Goal: Task Accomplishment & Management: Manage account settings

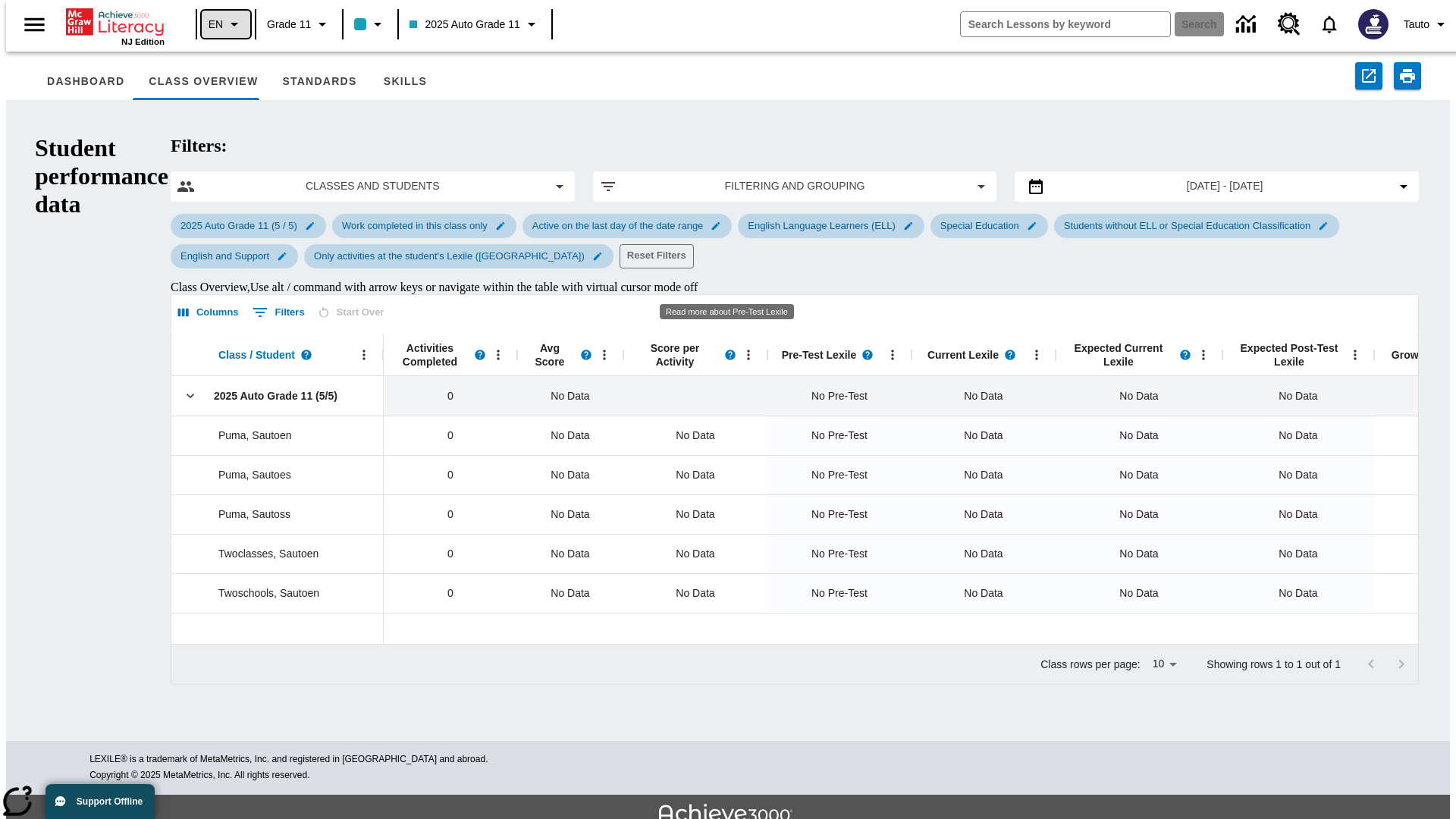
click at [225, 24] on icon "Language: EN, Select a language" at bounding box center [234, 24] width 19 height 19
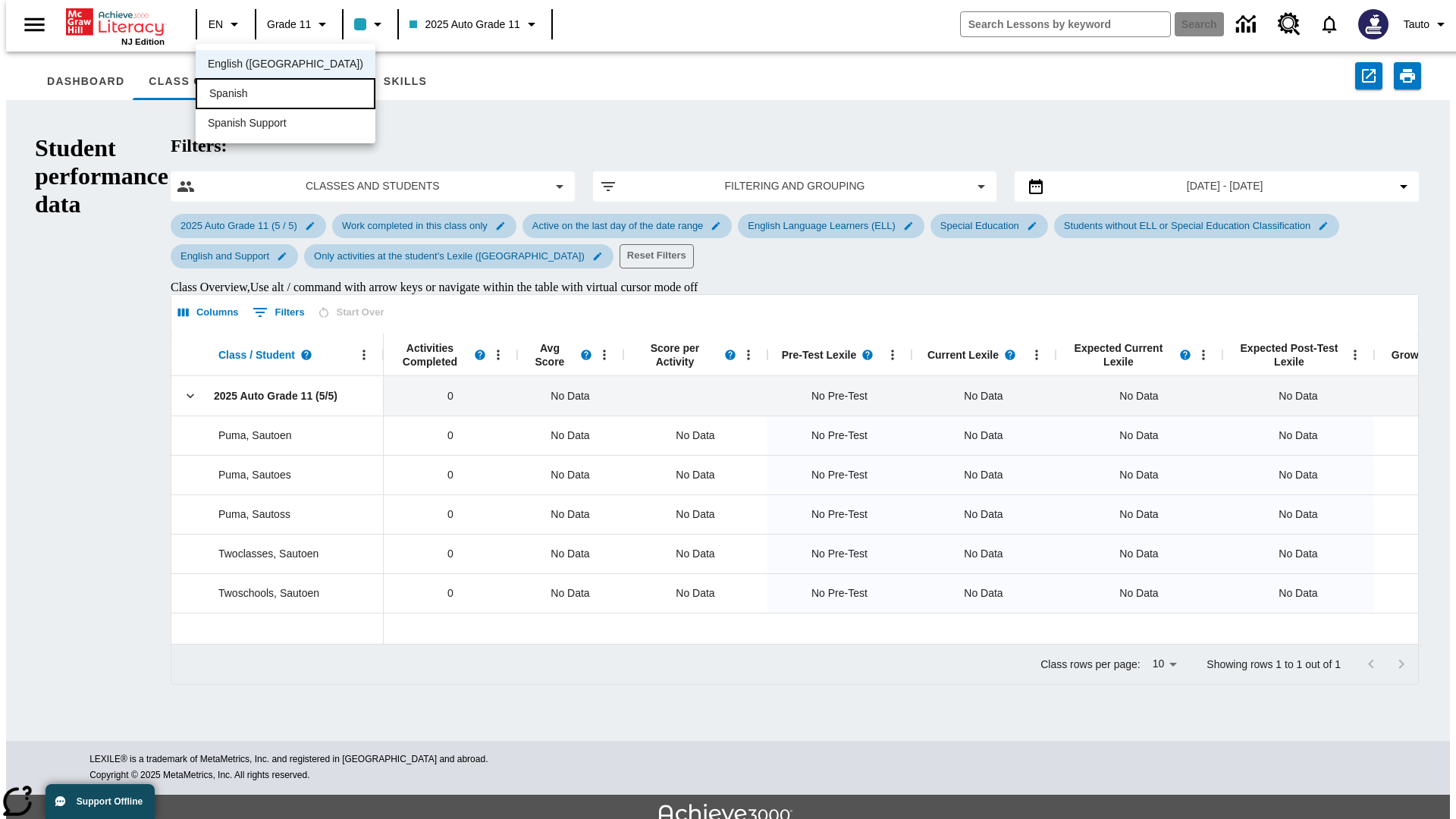
click at [253, 95] on div "Spanish" at bounding box center [285, 94] width 179 height 31
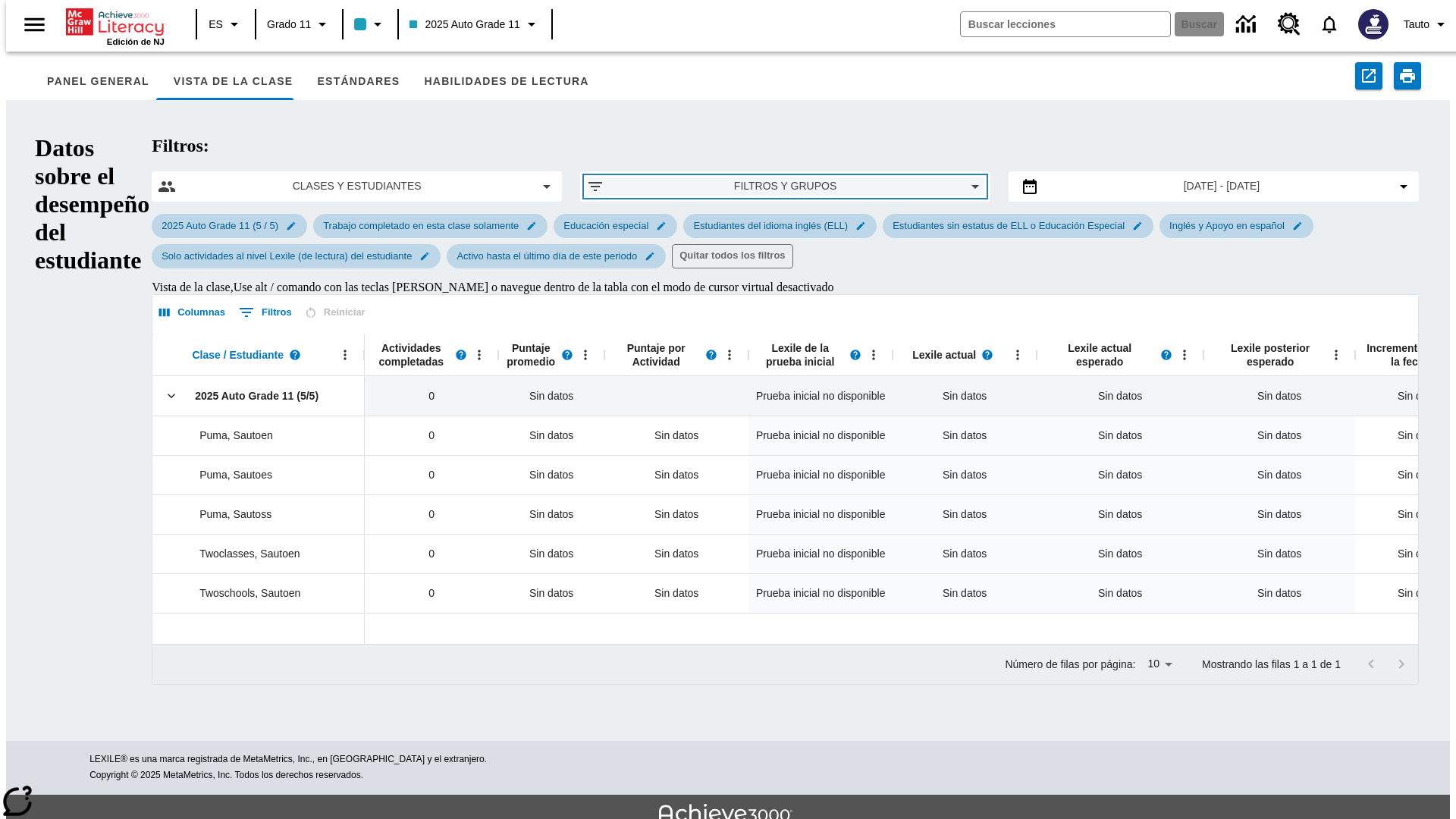
click at [727, 178] on span "Filtros y grupos" at bounding box center [785, 186] width 338 height 16
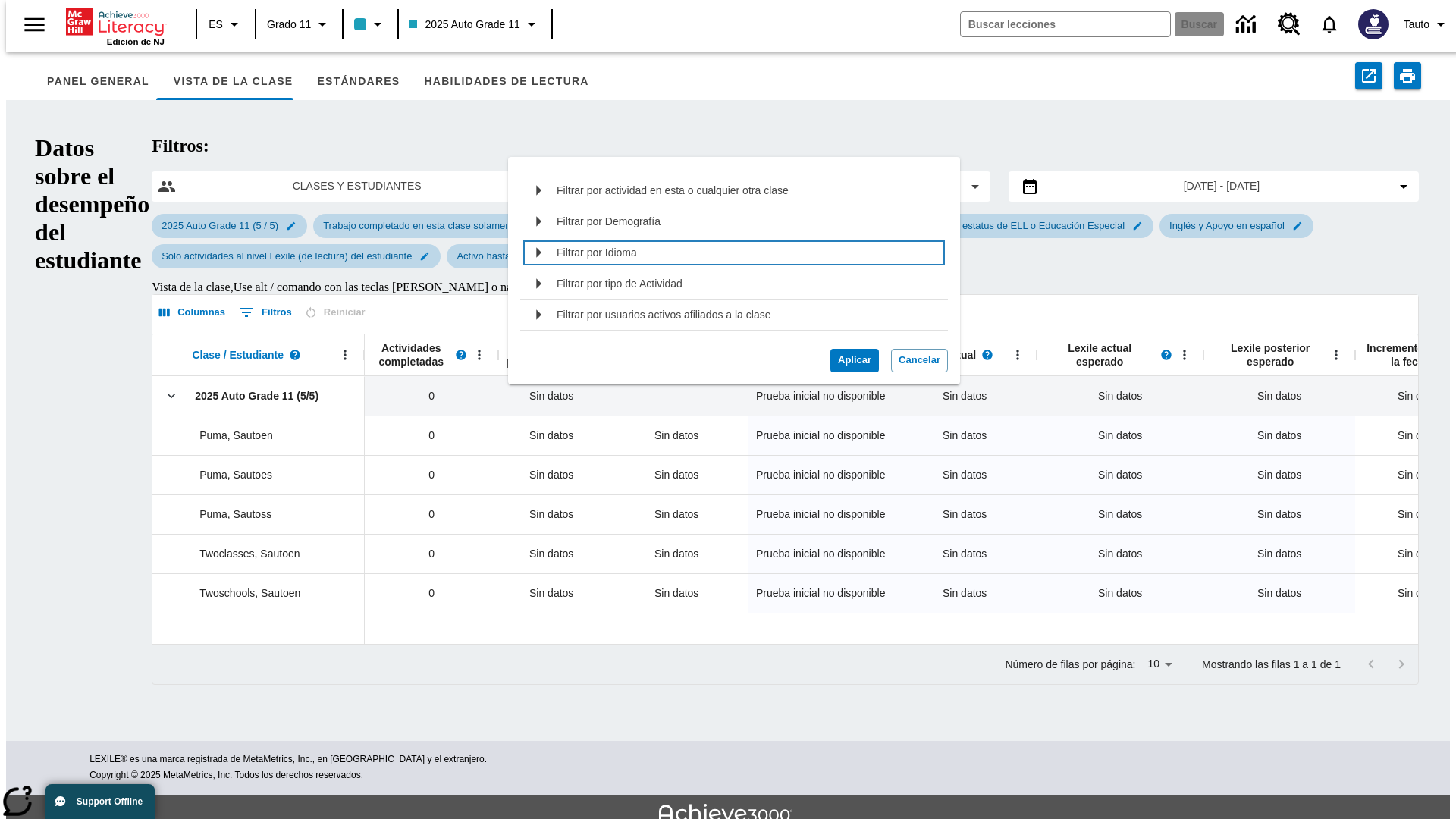
click at [728, 253] on div "Filtrar por Idioma" at bounding box center [747, 252] width 381 height 24
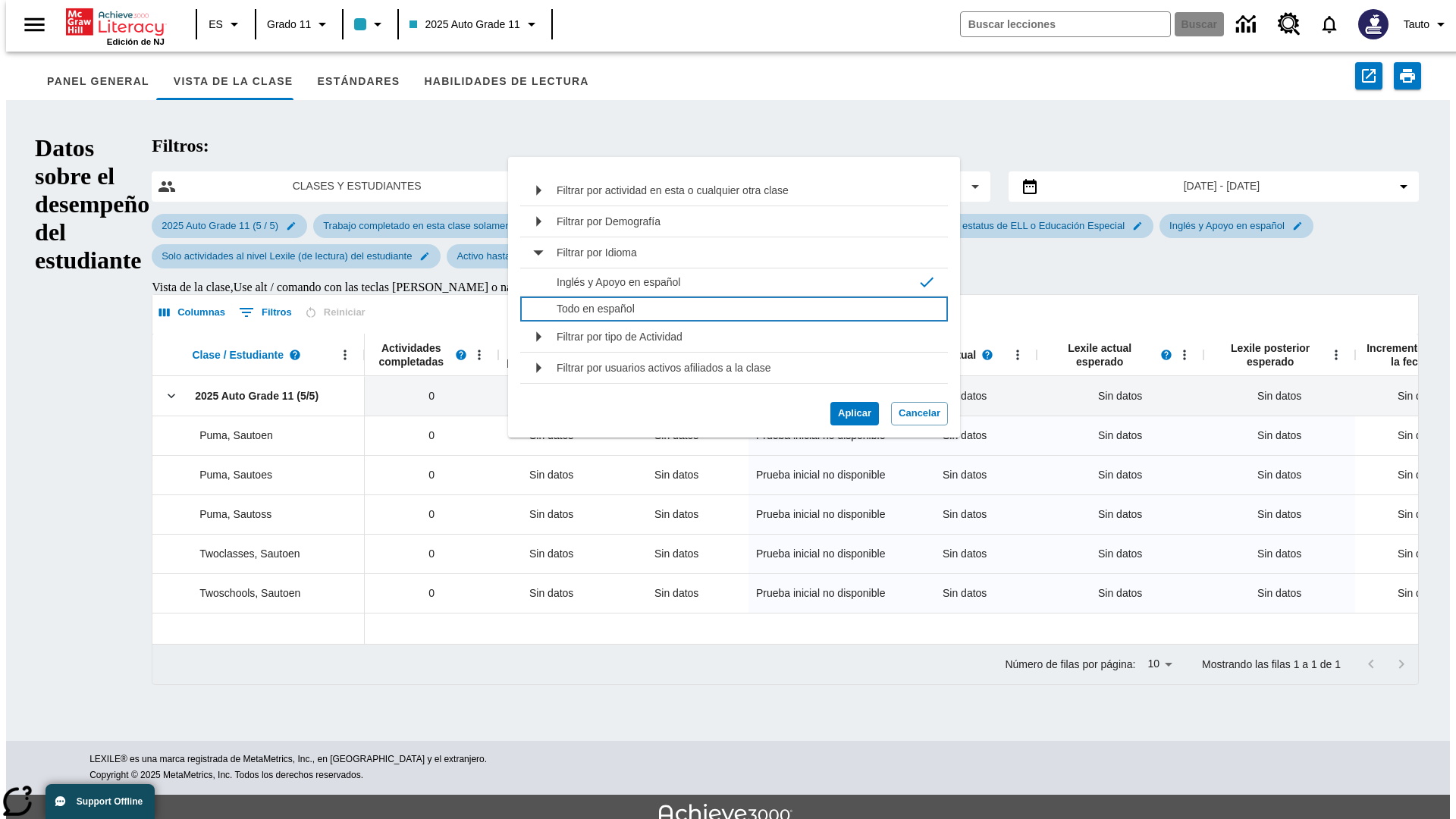
click at [738, 309] on p "Todo en español" at bounding box center [743, 308] width 373 height 15
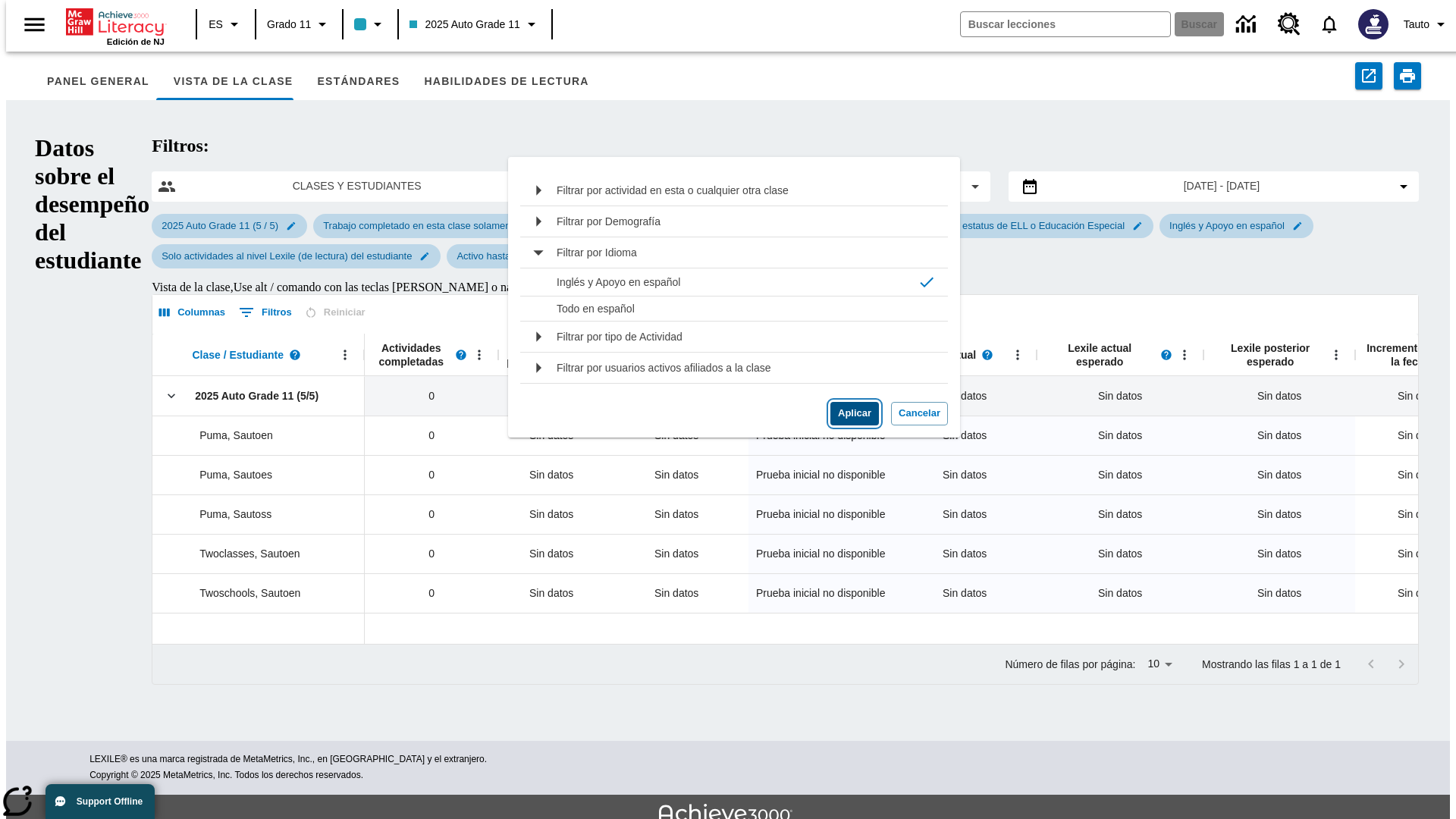
click at [849, 413] on button "Aplicar" at bounding box center [855, 413] width 49 height 24
